Goal: Information Seeking & Learning: Learn about a topic

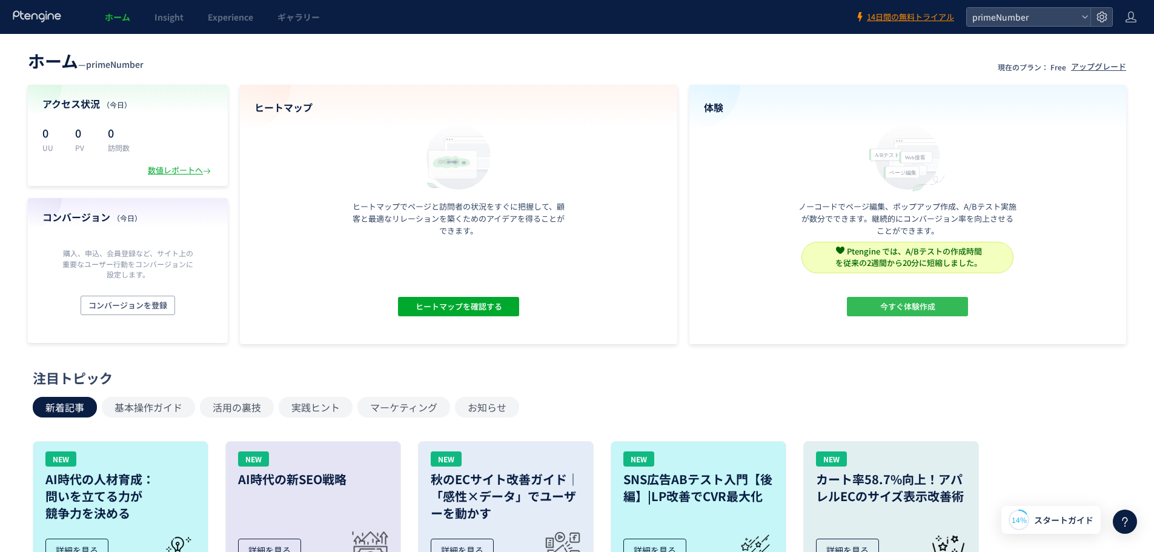
click at [894, 308] on span "今すぐ体験作成" at bounding box center [907, 306] width 55 height 19
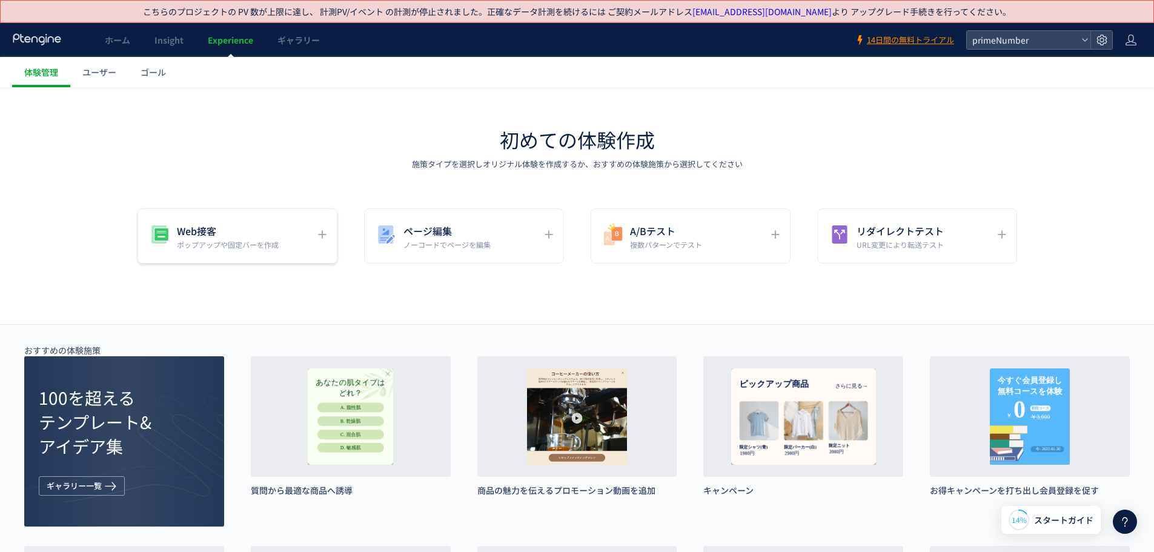
click at [225, 227] on h5 "Web接客" at bounding box center [228, 230] width 102 height 17
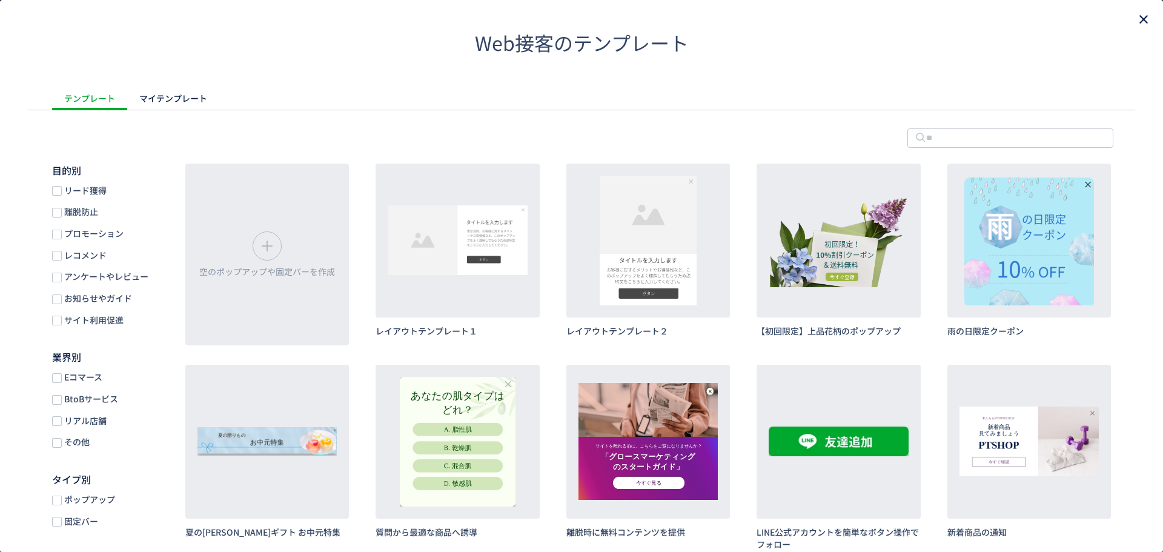
click at [1136, 21] on icon "close" at bounding box center [1143, 19] width 15 height 15
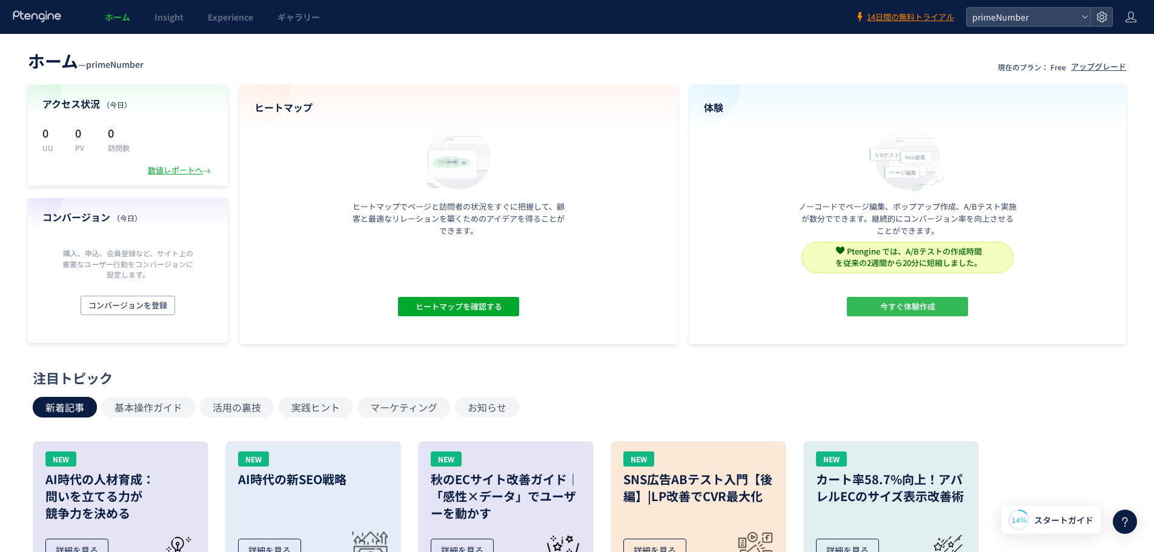
click at [918, 299] on span "今すぐ体験作成" at bounding box center [907, 306] width 55 height 19
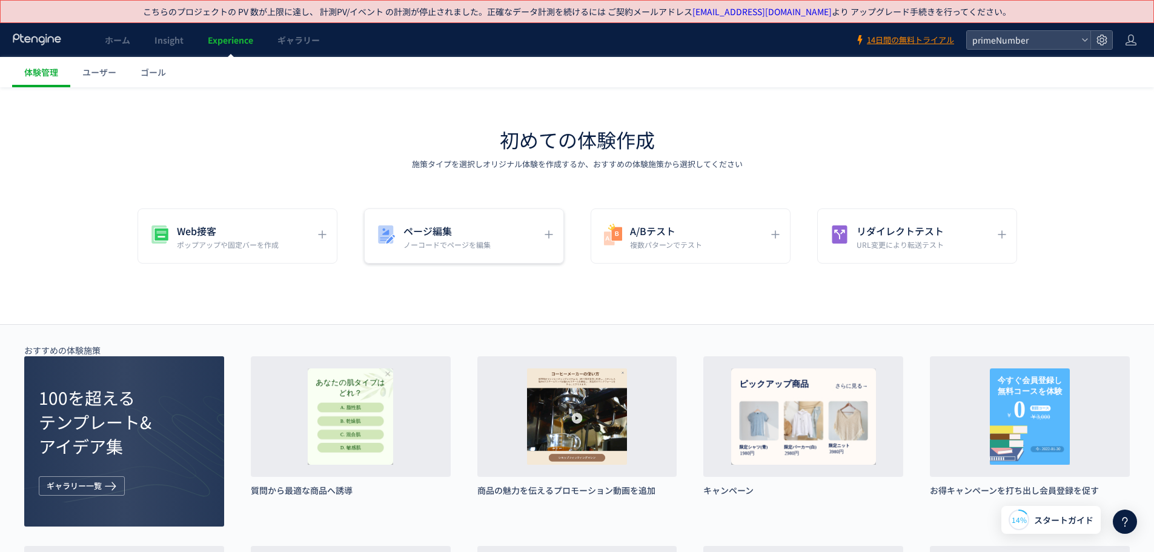
click at [460, 239] on p "ノーコードでページを編集" at bounding box center [446, 244] width 87 height 10
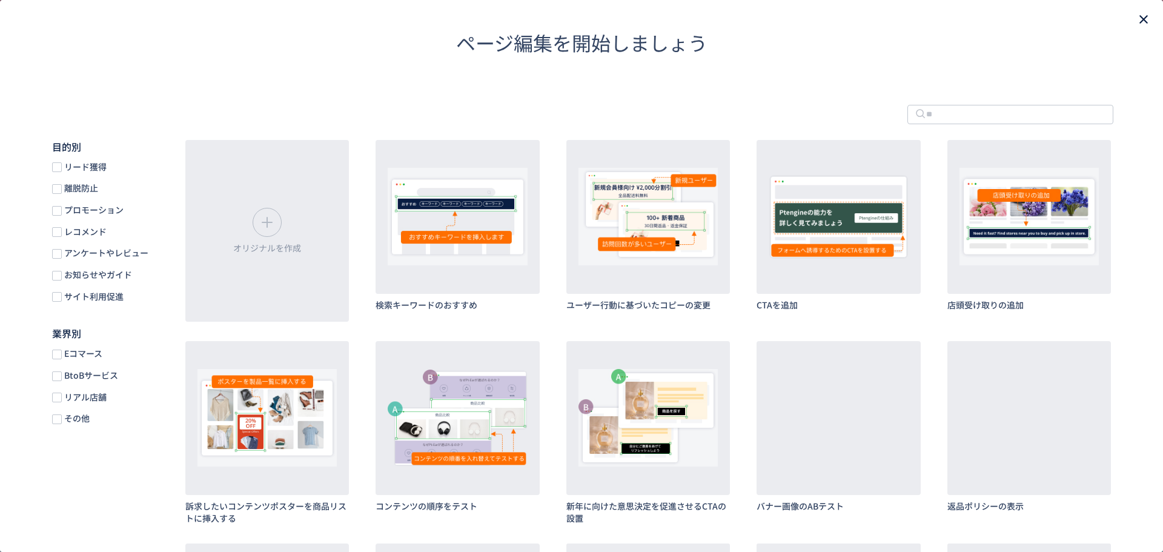
click at [1136, 19] on icon "close" at bounding box center [1143, 19] width 15 height 15
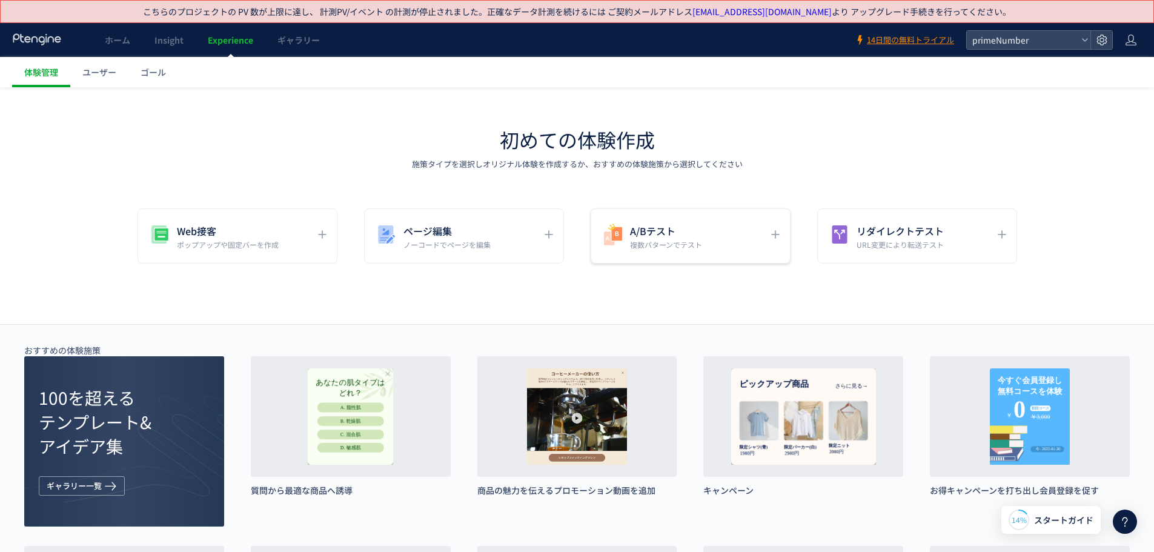
click at [695, 237] on h5 "A/Bテスト" at bounding box center [666, 230] width 72 height 17
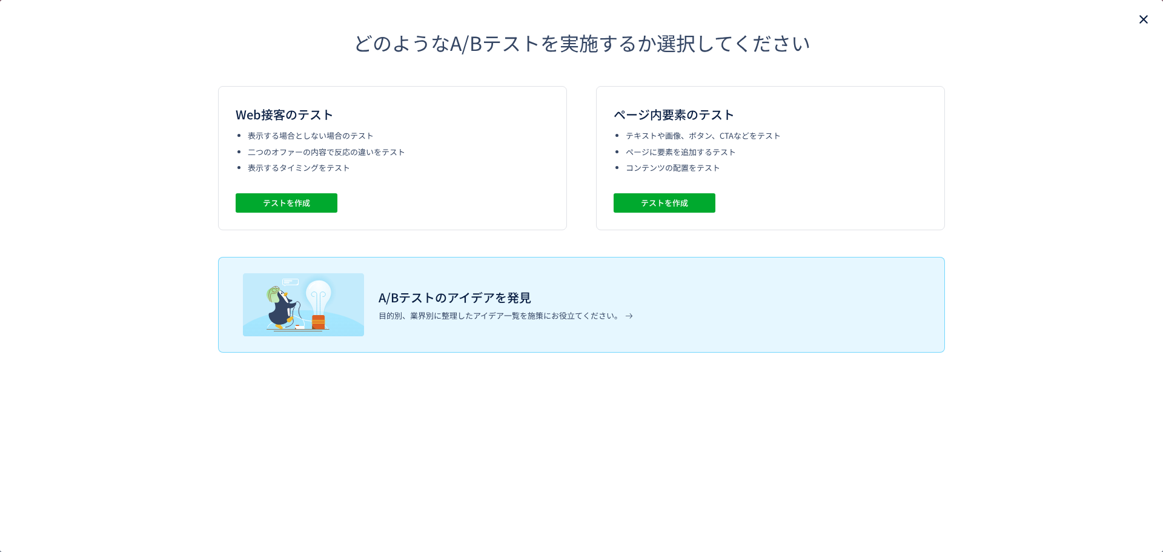
click at [1146, 18] on icon "close" at bounding box center [1143, 19] width 15 height 15
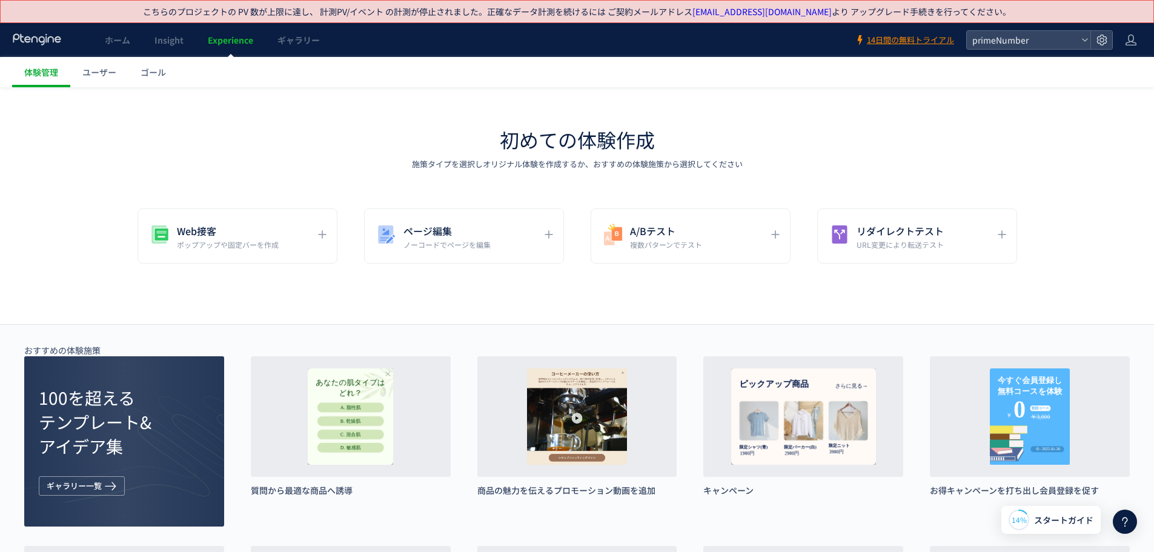
drag, startPoint x: 263, startPoint y: 139, endPoint x: 236, endPoint y: 107, distance: 42.5
click at [263, 139] on div "初めての体験作成 施策タイプを選択しオリジナル体験を作成するか、おすすめの体験施策から選択してください" at bounding box center [577, 148] width 1154 height 44
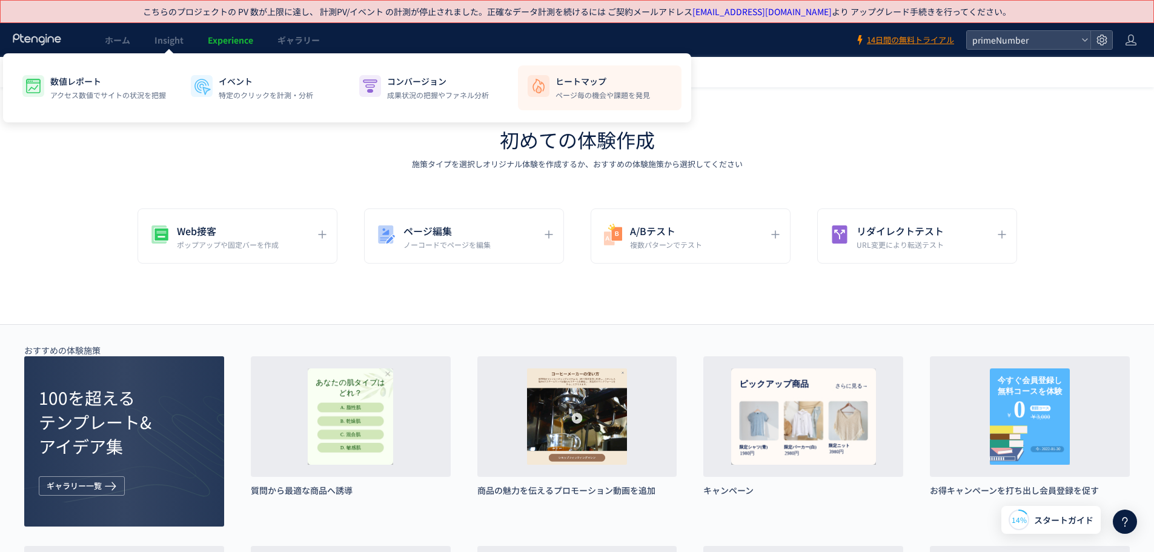
click at [565, 96] on p "ページ毎の機会や課題を発見" at bounding box center [602, 95] width 94 height 11
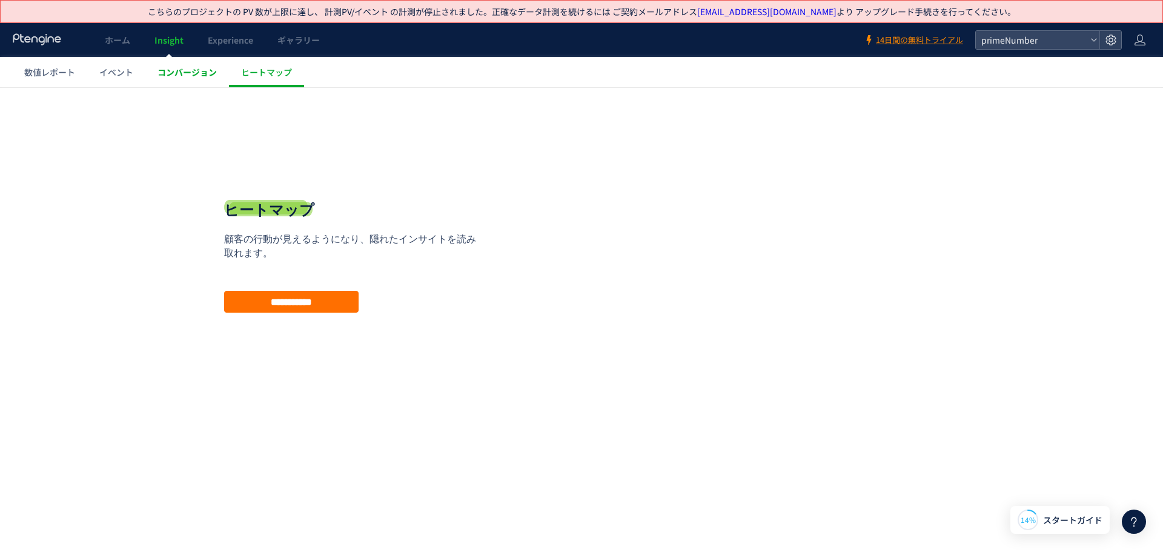
click at [194, 68] on span "コンバージョン" at bounding box center [186, 72] width 59 height 12
click at [119, 66] on span "イベント" at bounding box center [116, 72] width 34 height 12
click at [292, 306] on input "*********" at bounding box center [291, 302] width 134 height 22
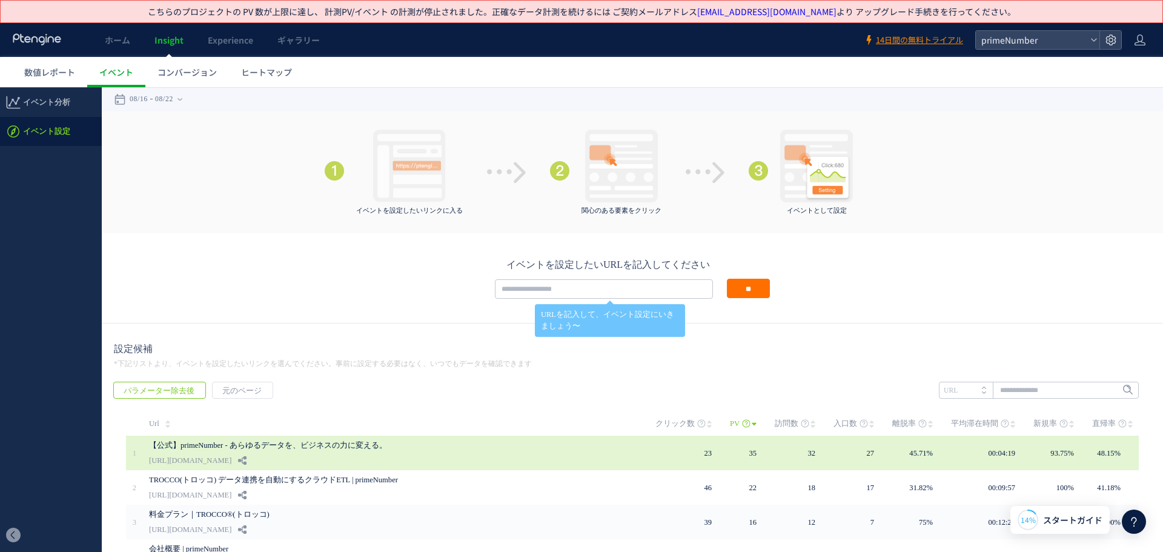
click at [190, 443] on link "【公式】primeNumber - あらゆるデータを、ビジネスの力に変える。" at bounding box center [330, 445] width 363 height 15
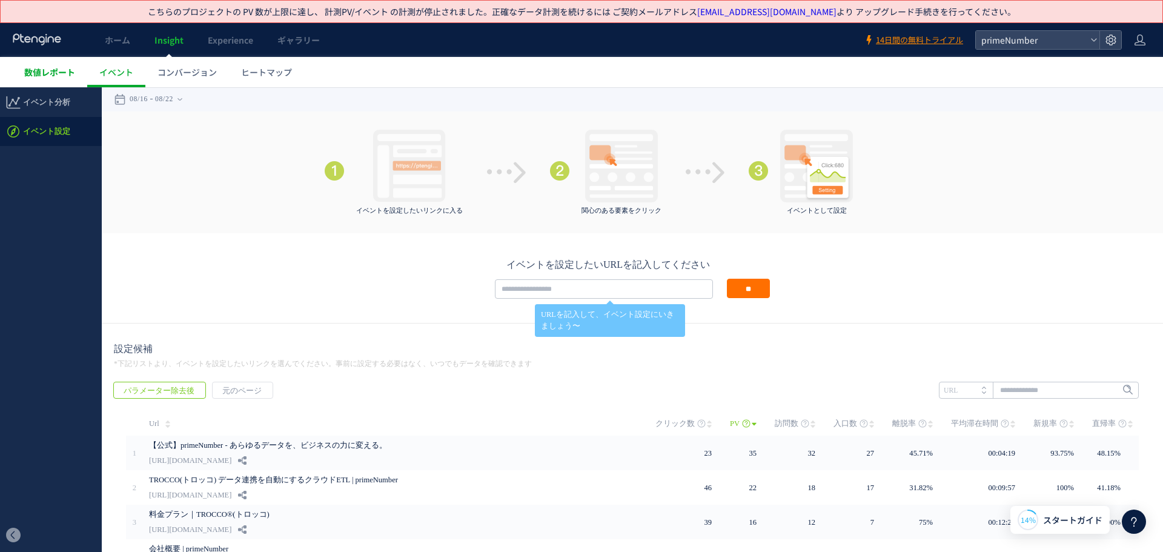
click at [51, 76] on span "数値レポート" at bounding box center [49, 72] width 51 height 12
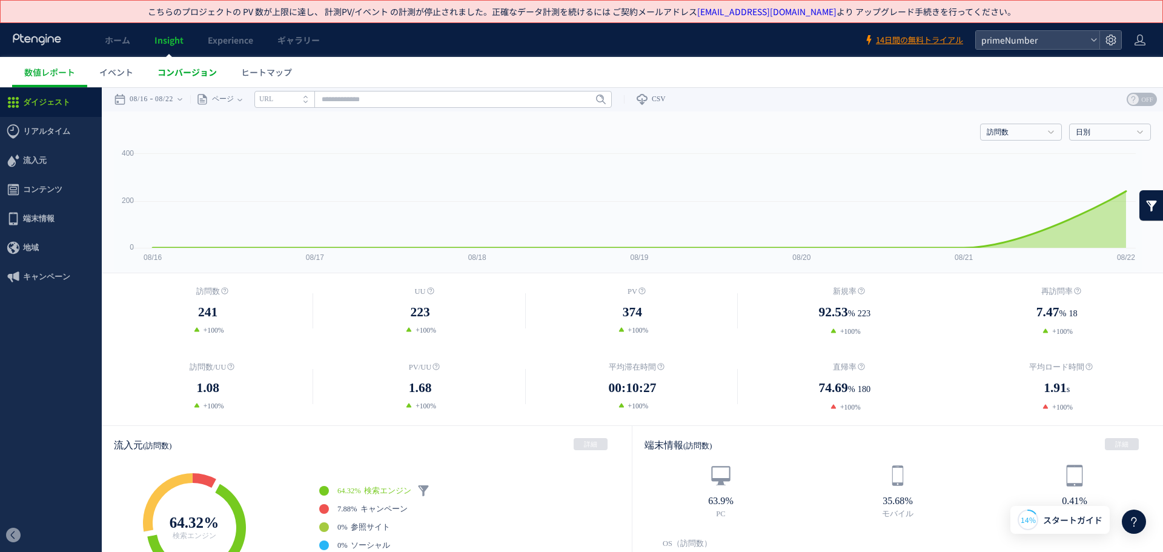
click at [182, 73] on span "コンバージョン" at bounding box center [186, 72] width 59 height 12
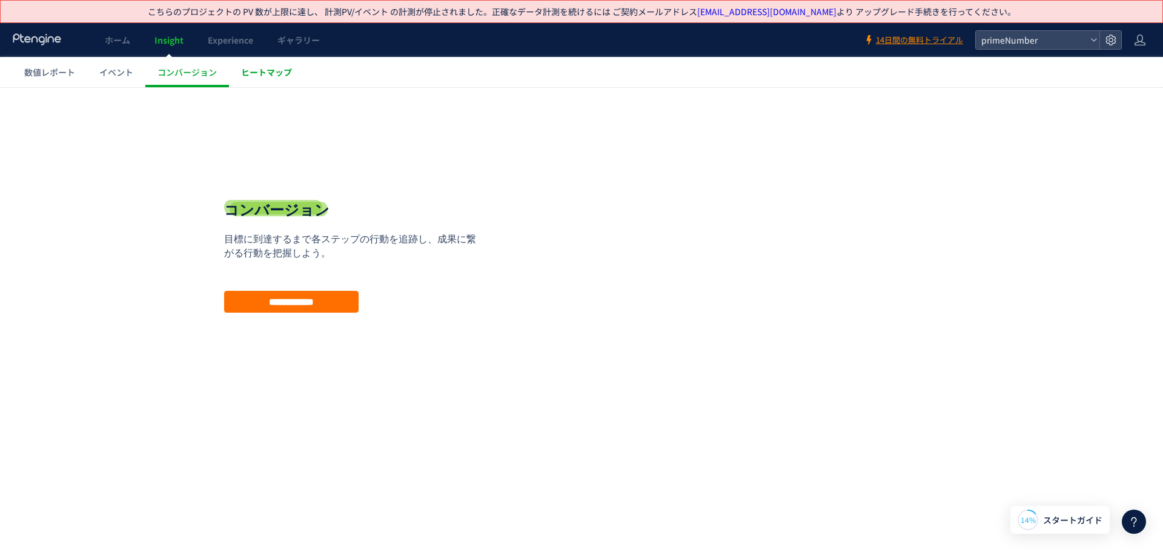
click at [264, 76] on span "ヒートマップ" at bounding box center [266, 72] width 51 height 12
click at [29, 38] on use at bounding box center [37, 39] width 48 height 12
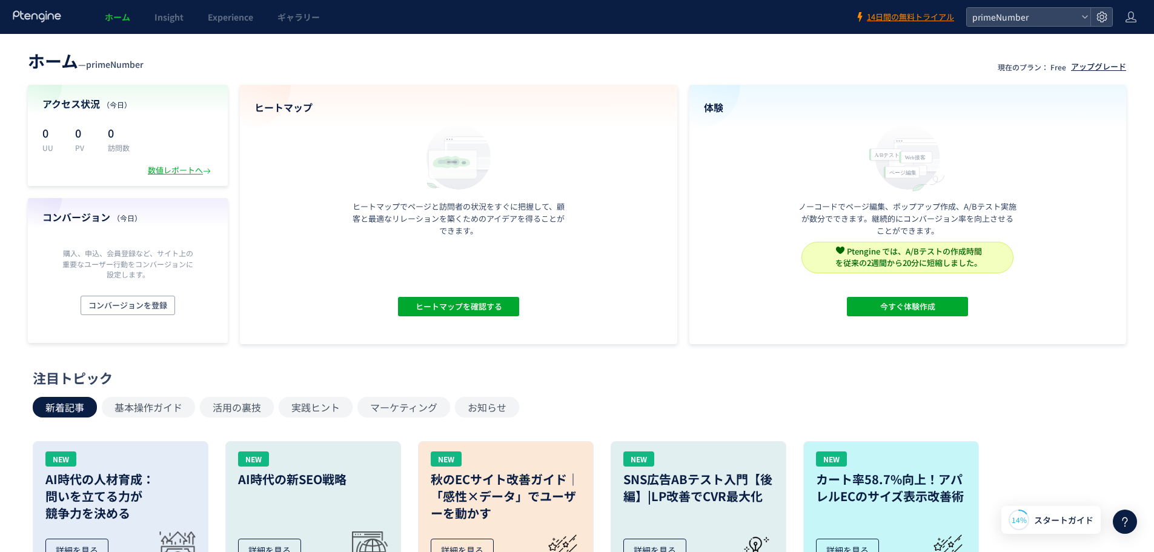
click at [1085, 68] on div "アップグレード" at bounding box center [1098, 67] width 55 height 12
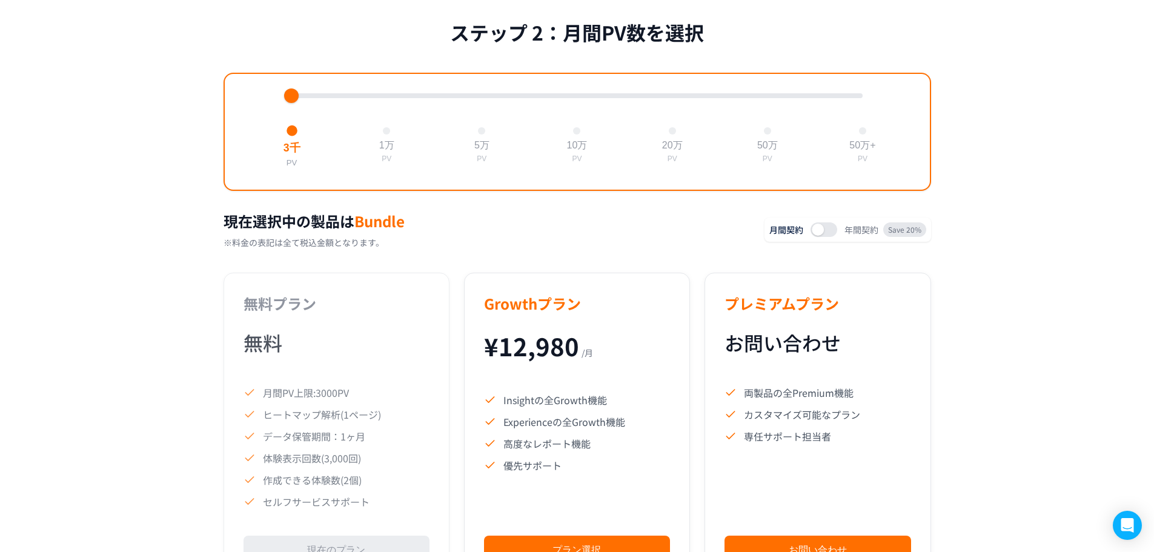
scroll to position [666, 0]
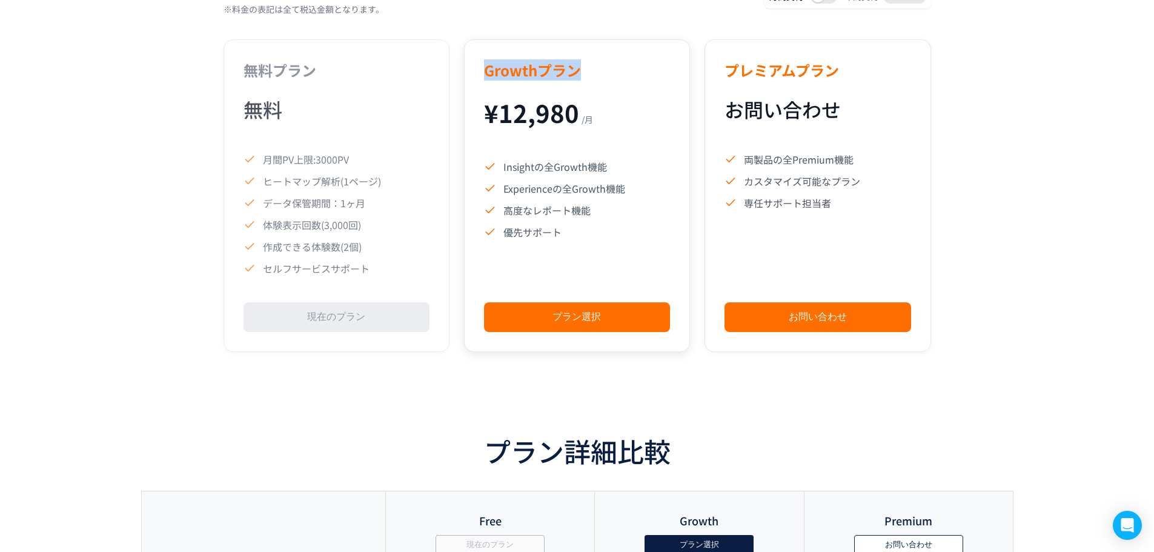
drag, startPoint x: 483, startPoint y: 68, endPoint x: 586, endPoint y: 78, distance: 103.4
click at [585, 72] on h3 "Growthプラン" at bounding box center [577, 69] width 186 height 21
copy h3 "Growthプラン"
